Goal: Check status: Check status

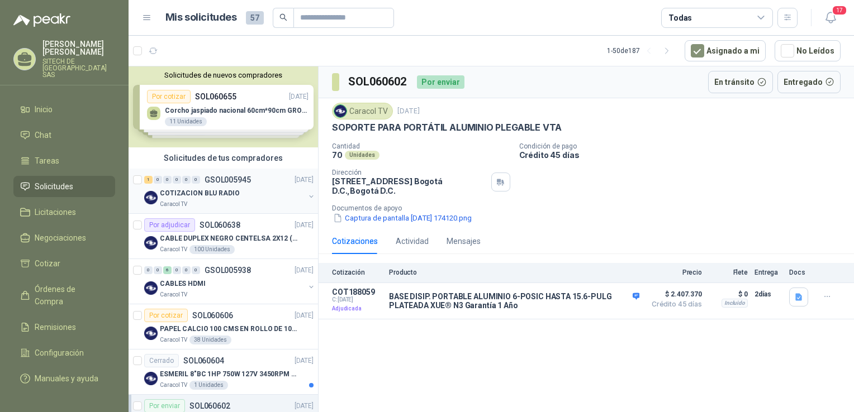
click at [213, 191] on p "COTIZACION BLU RADIO" at bounding box center [200, 193] width 80 height 11
